Goal: Task Accomplishment & Management: Complete application form

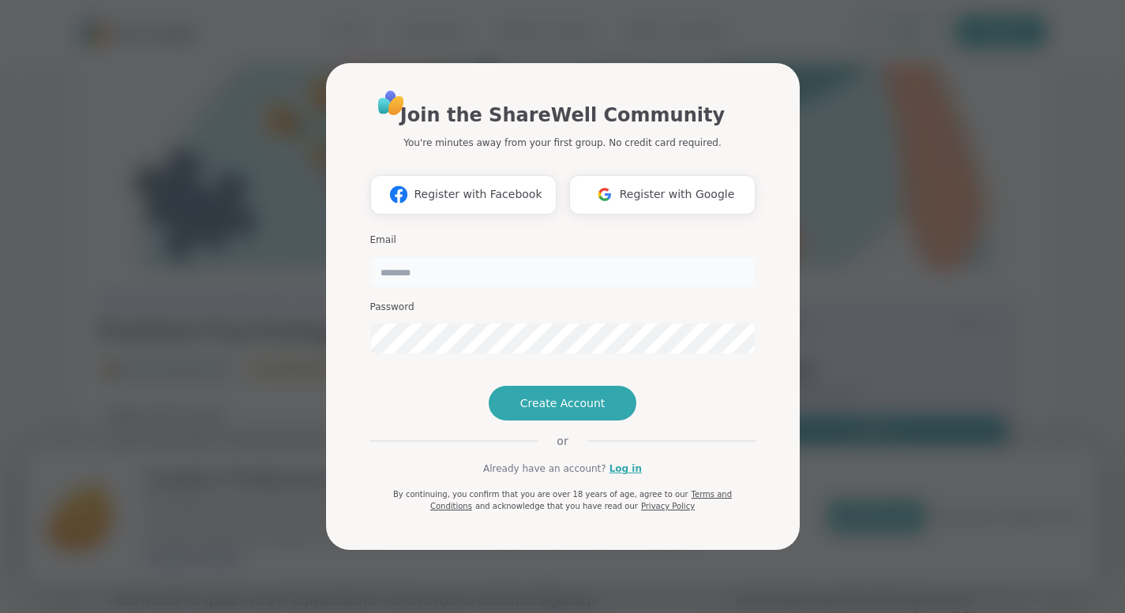
drag, startPoint x: 0, startPoint y: 0, endPoint x: 698, endPoint y: 238, distance: 737.9
click at [698, 256] on input "email" at bounding box center [562, 272] width 385 height 32
type input "**********"
click at [525, 411] on span "Create Account" at bounding box center [562, 403] width 85 height 16
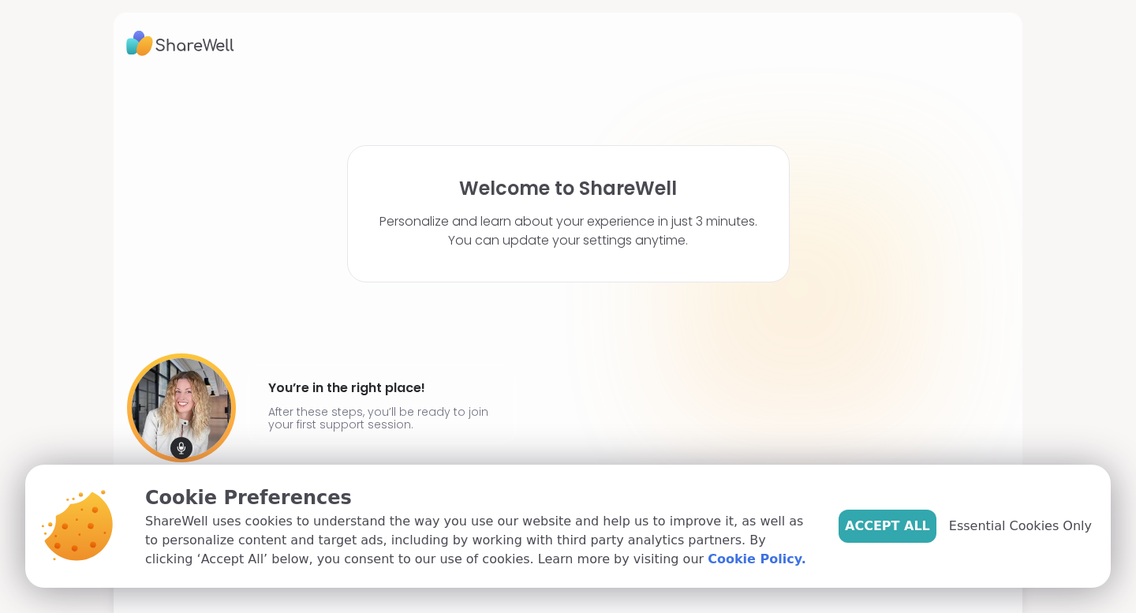
click at [907, 526] on span "Accept All" at bounding box center [887, 526] width 85 height 19
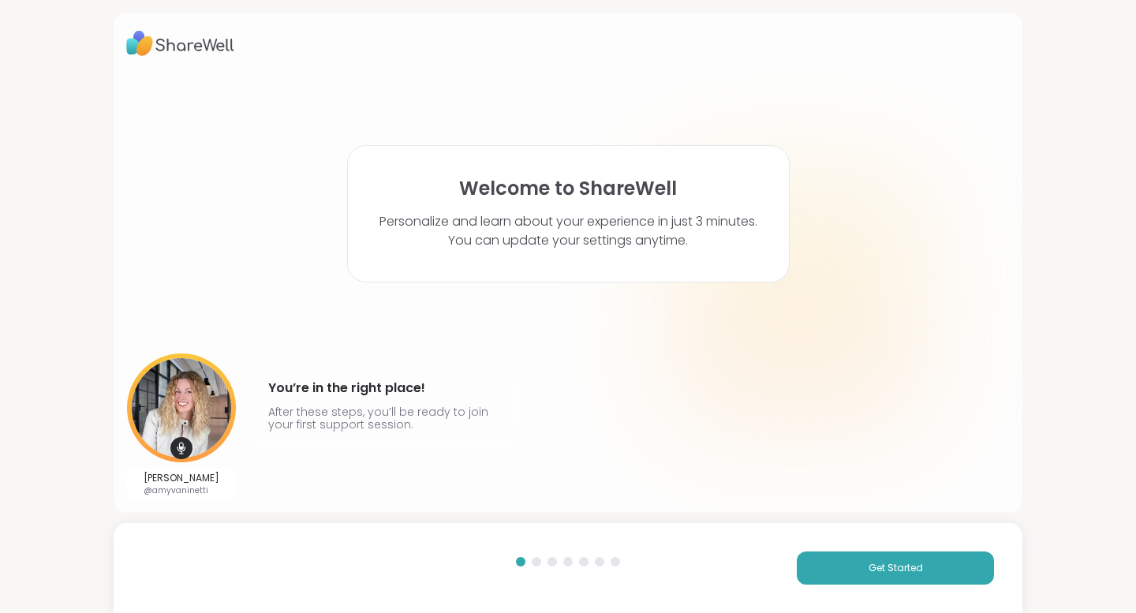
click at [848, 557] on button "Get Started" at bounding box center [895, 568] width 197 height 33
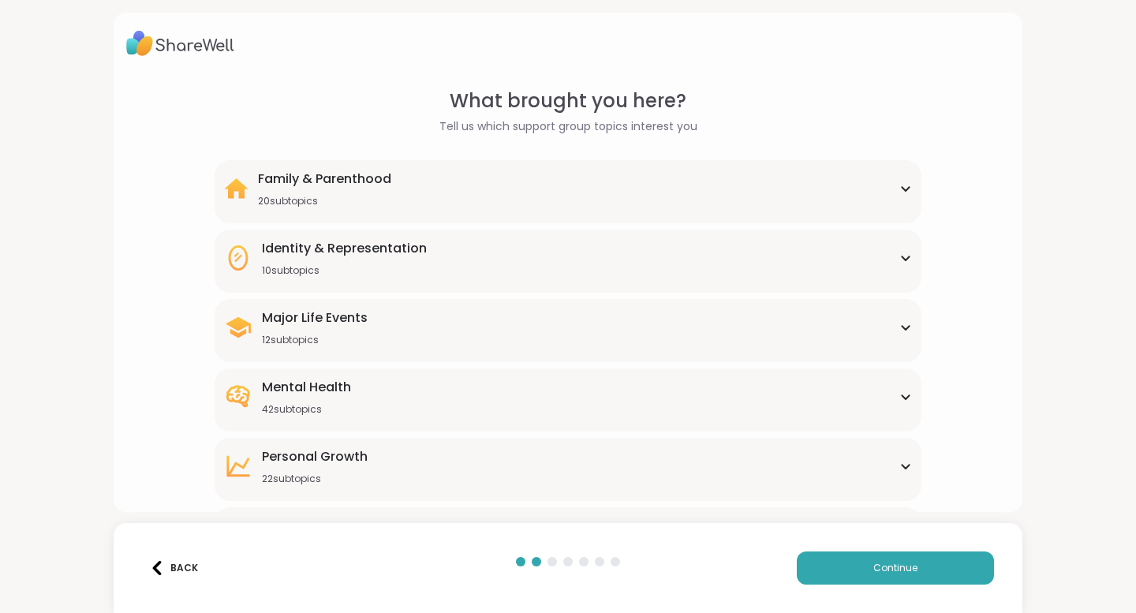
scroll to position [128, 0]
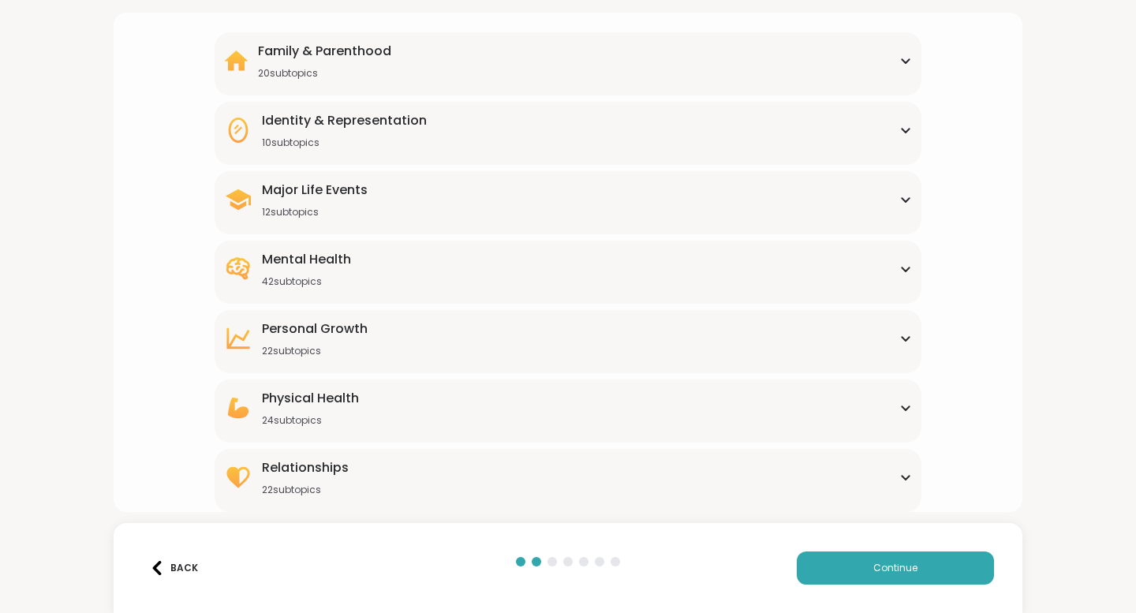
click at [900, 408] on icon at bounding box center [906, 408] width 13 height 8
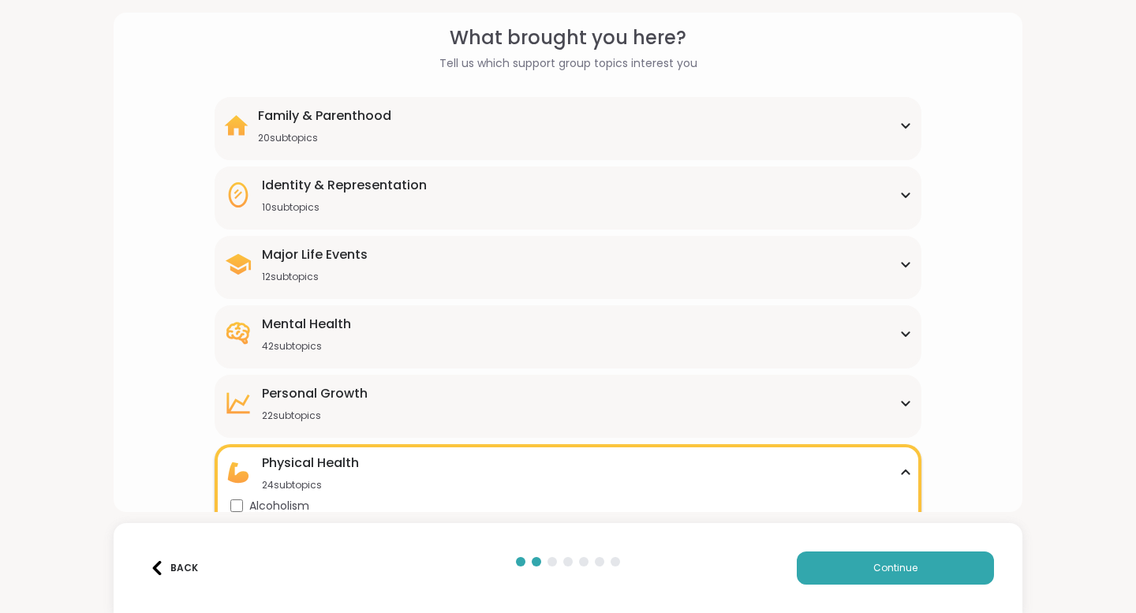
scroll to position [51, 0]
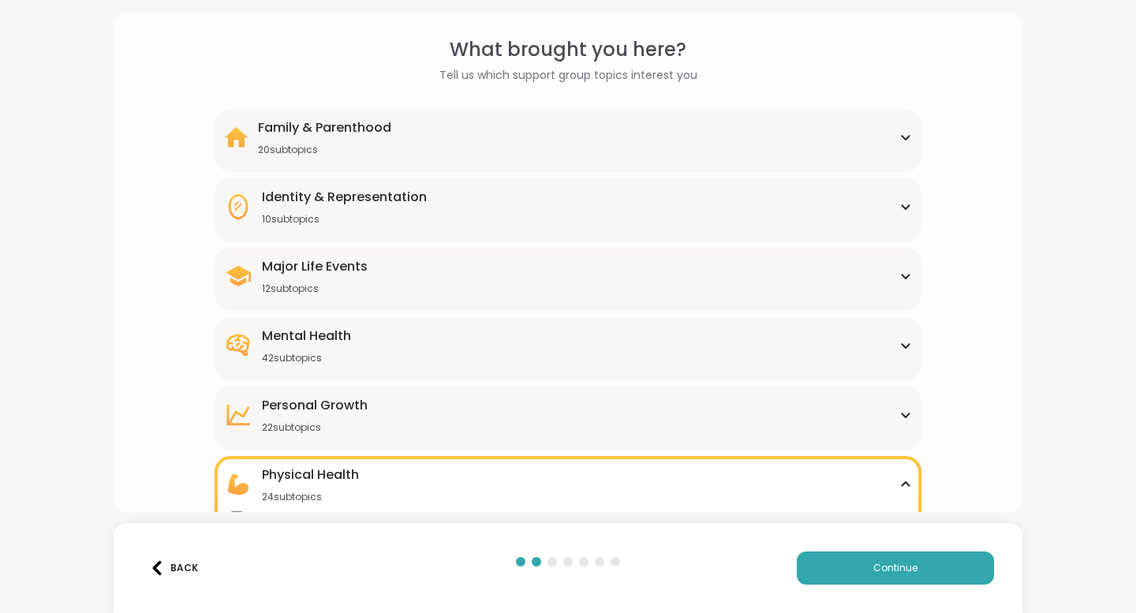
click at [896, 279] on div "Major Life Events 12 subtopics" at bounding box center [568, 276] width 688 height 38
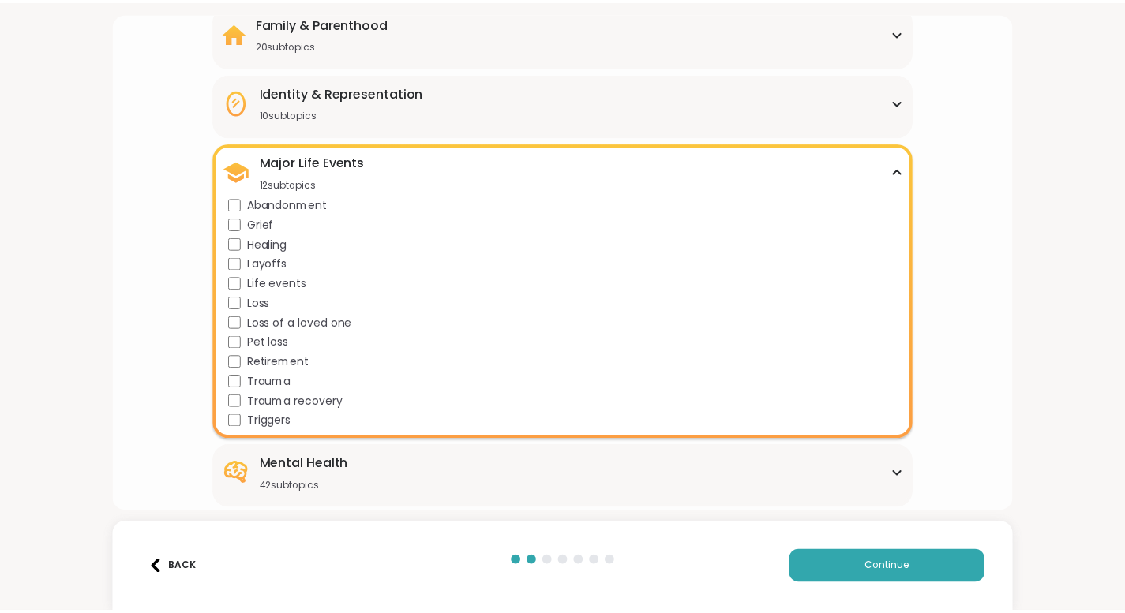
scroll to position [0, 0]
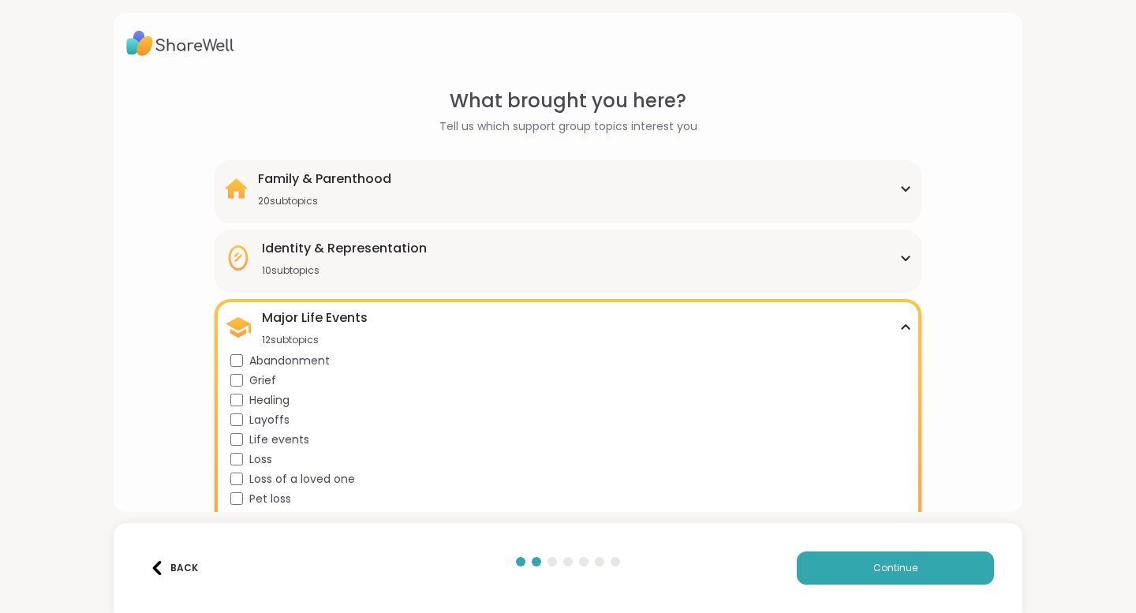
click at [881, 560] on button "Continue" at bounding box center [895, 568] width 197 height 33
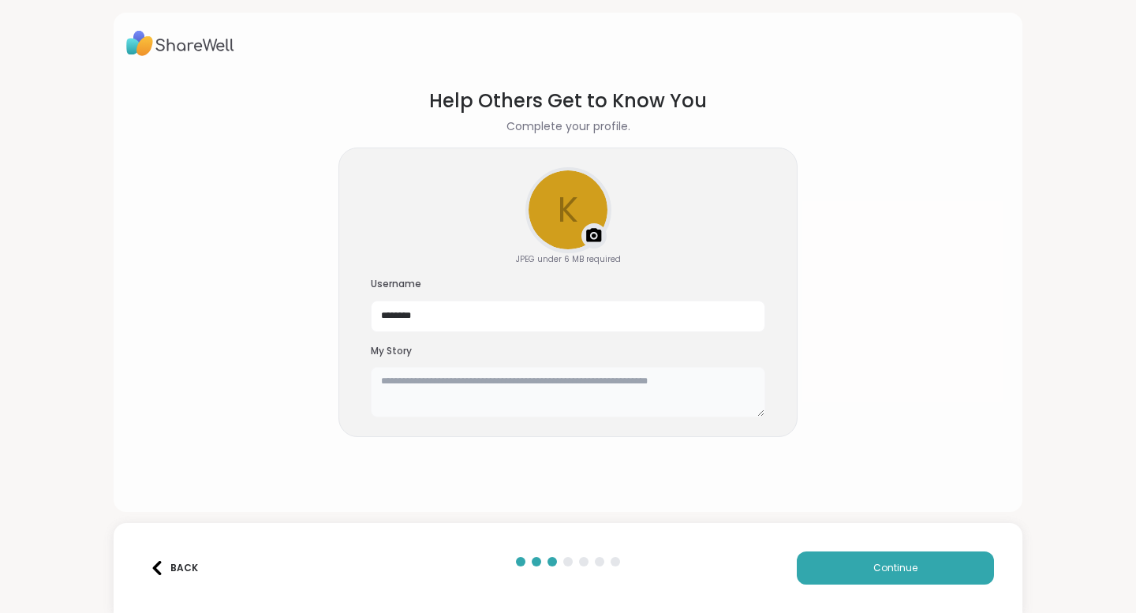
click at [641, 413] on textarea at bounding box center [568, 392] width 395 height 51
type textarea "**********"
click at [822, 558] on button "Continue" at bounding box center [895, 568] width 197 height 33
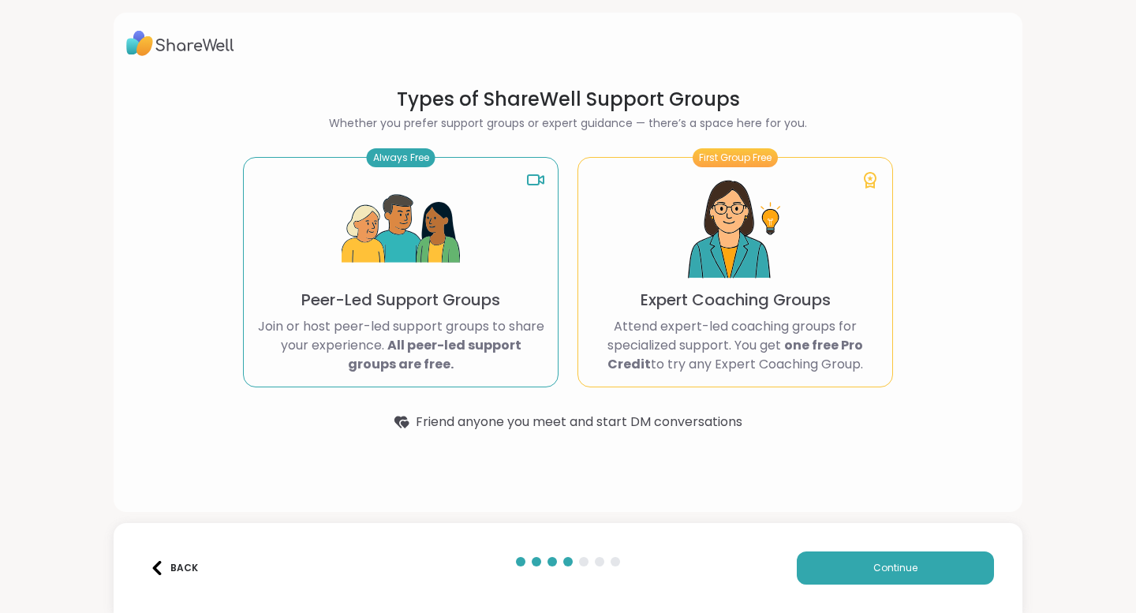
click at [790, 257] on div "First Group Free Expert Coaching Groups Attend expert-led coaching groups for s…" at bounding box center [736, 272] width 316 height 230
click at [883, 566] on span "Continue" at bounding box center [896, 568] width 44 height 14
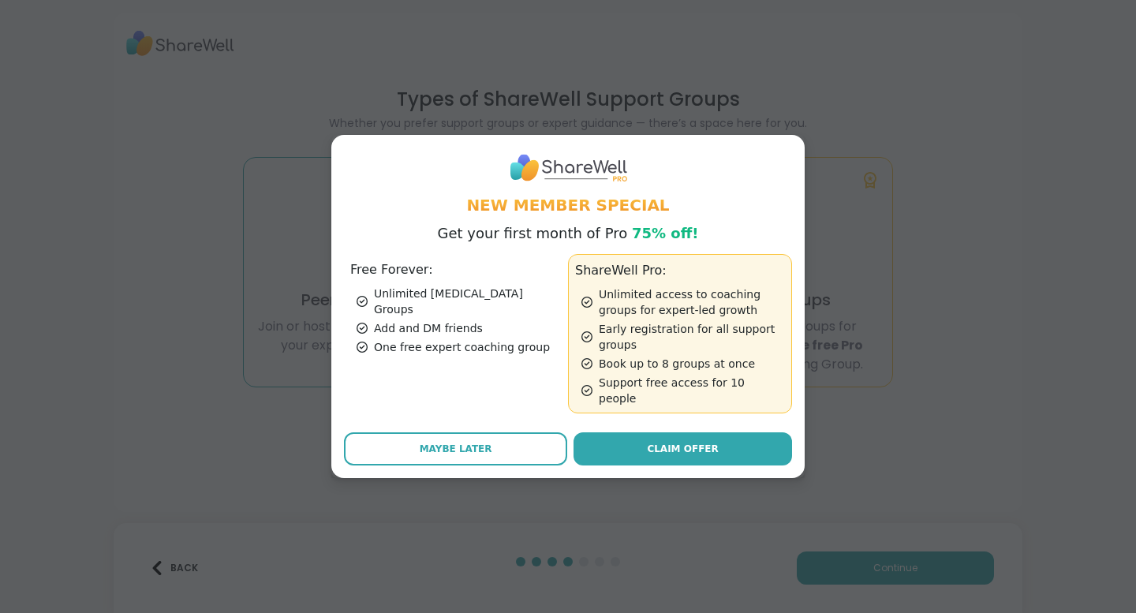
click at [499, 441] on button "Maybe Later" at bounding box center [455, 448] width 223 height 33
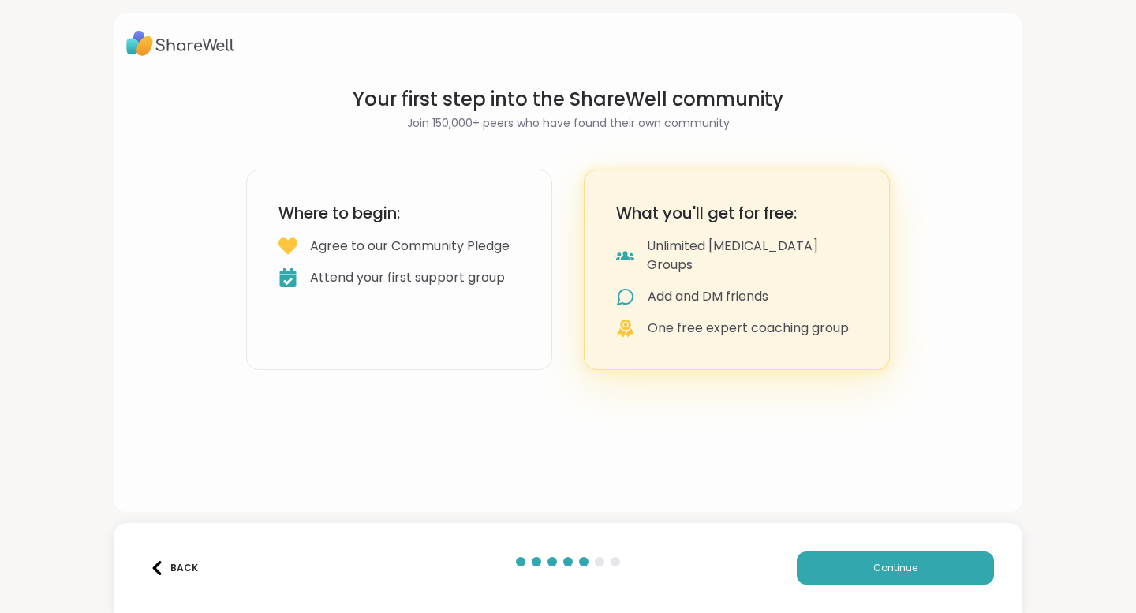
click at [874, 567] on span "Continue" at bounding box center [896, 568] width 44 height 14
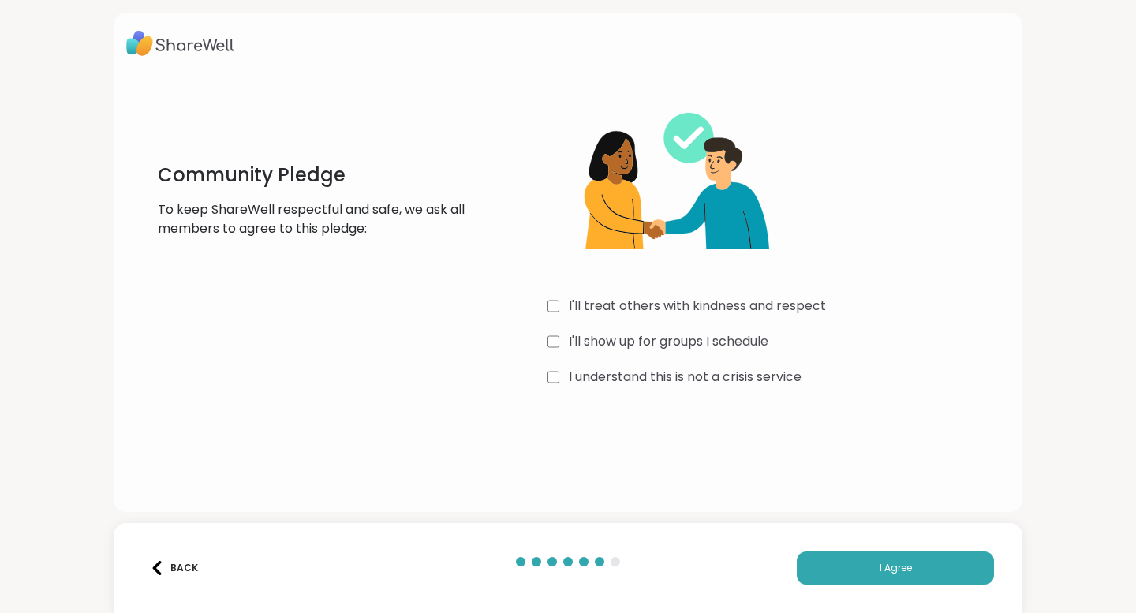
click at [865, 559] on button "I Agree" at bounding box center [895, 568] width 197 height 33
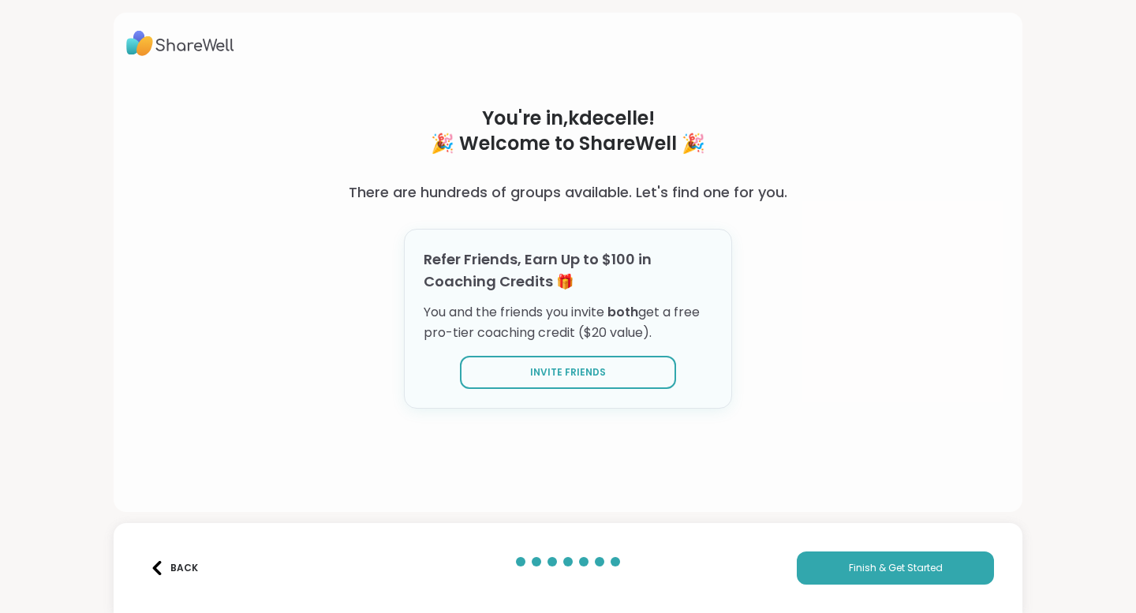
click at [904, 563] on span "Finish & Get Started" at bounding box center [896, 568] width 94 height 14
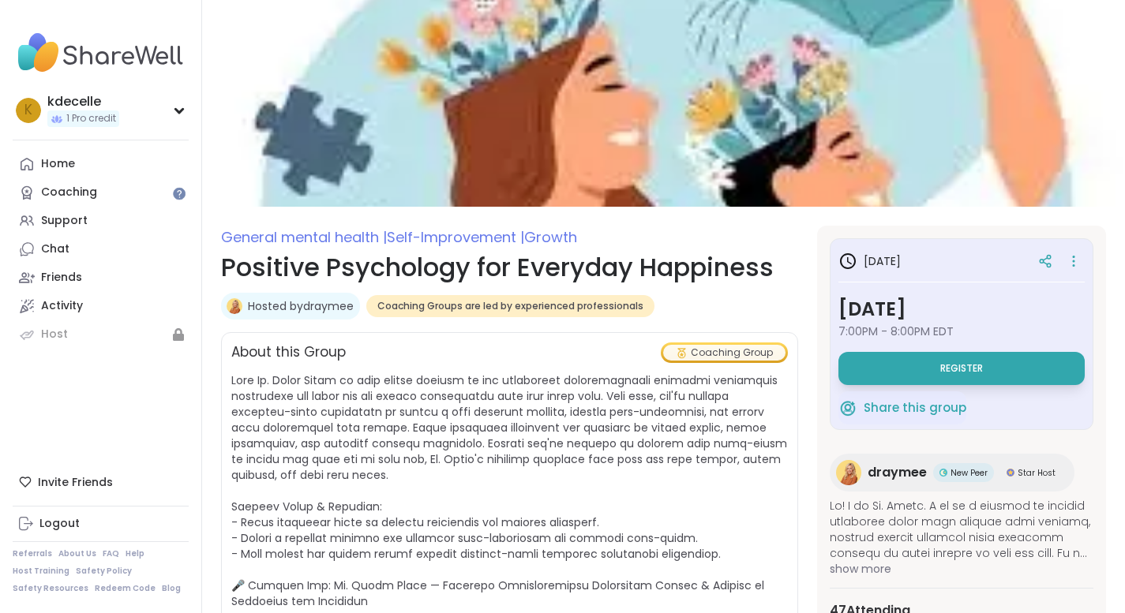
click at [60, 518] on div "Logout" at bounding box center [59, 524] width 40 height 16
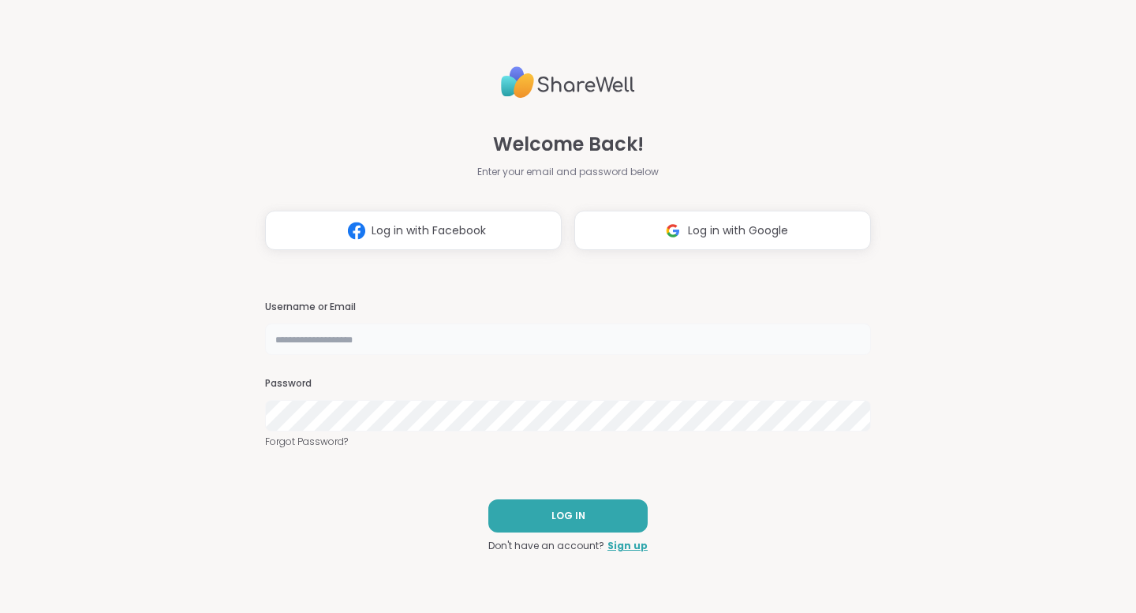
type input "**********"
